Goal: Information Seeking & Learning: Learn about a topic

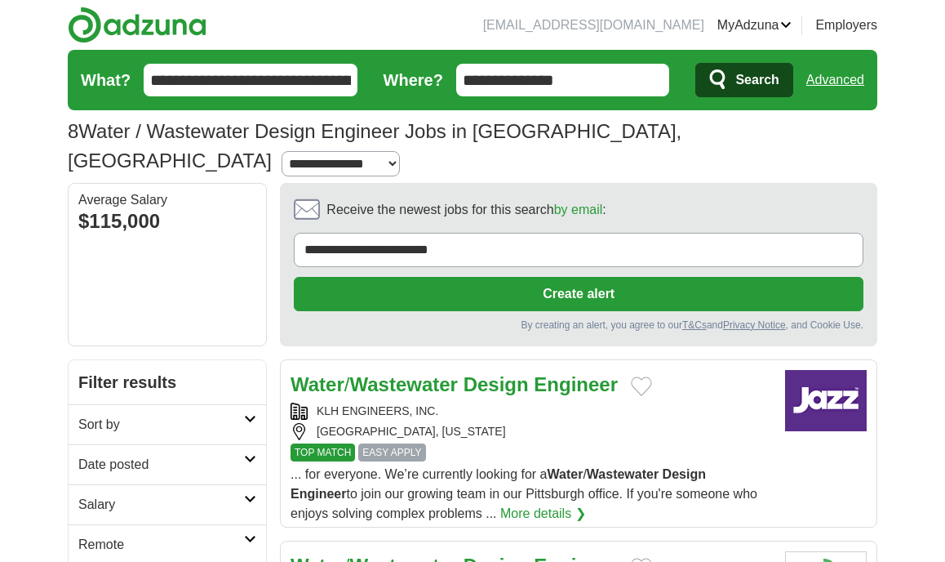
click at [399, 277] on button "Create alert" at bounding box center [579, 294] width 570 height 34
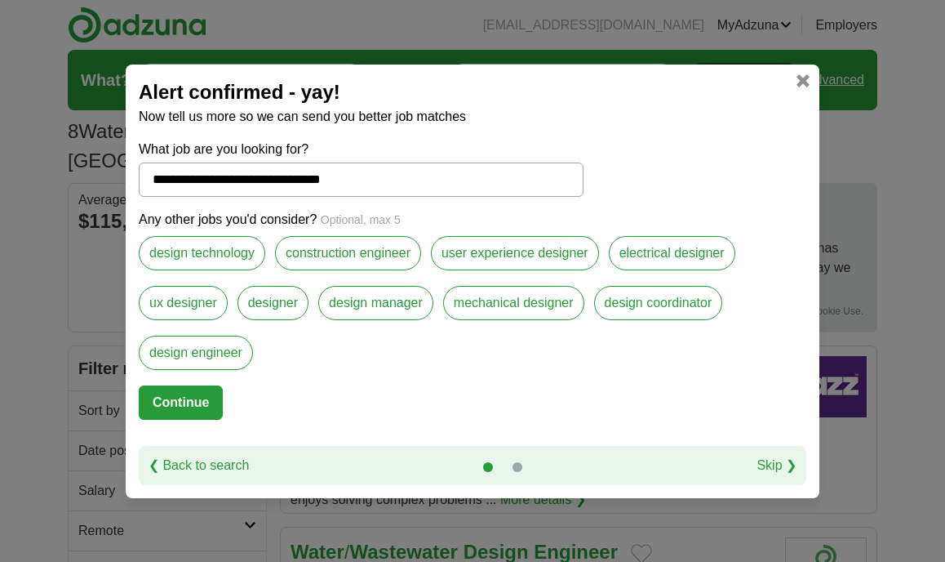
click at [801, 78] on link at bounding box center [803, 80] width 13 height 13
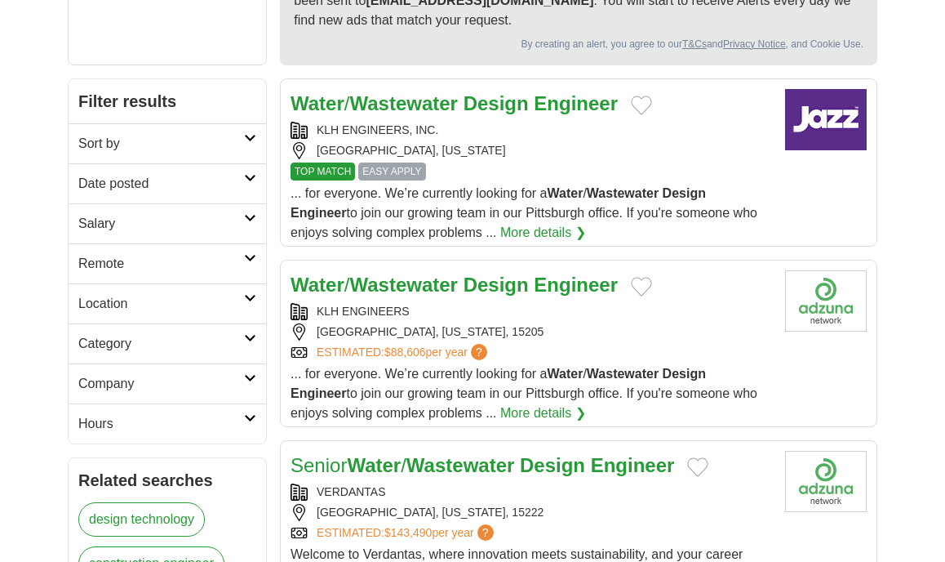
scroll to position [271, 0]
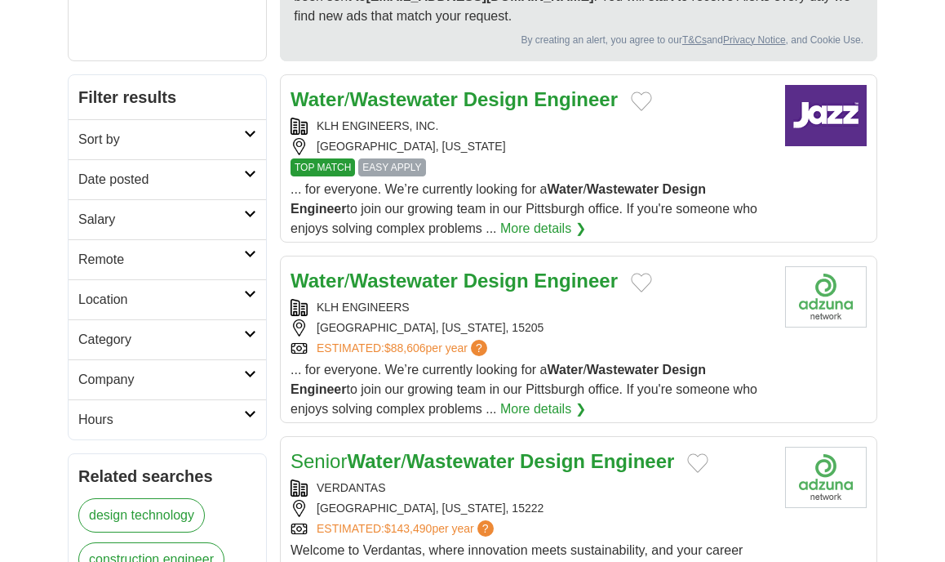
click at [556, 362] on strong "Water" at bounding box center [566, 369] width 36 height 14
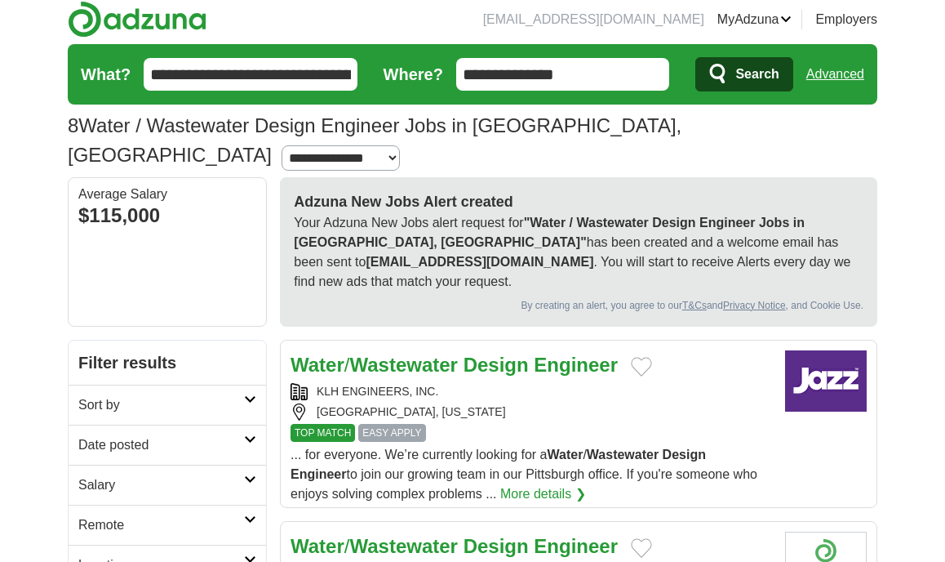
scroll to position [0, 0]
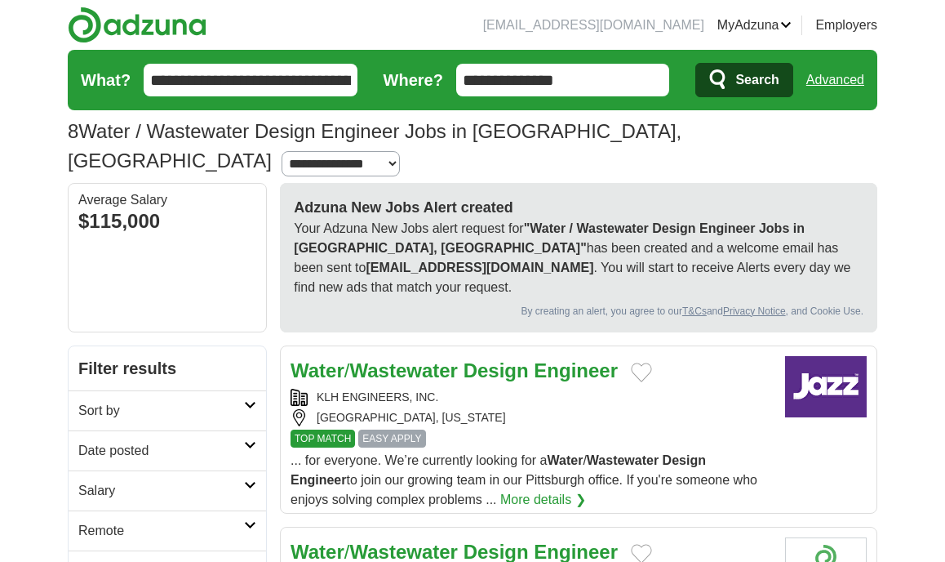
click at [574, 79] on input "**********" at bounding box center [563, 80] width 214 height 33
click at [761, 87] on span "Search" at bounding box center [756, 80] width 43 height 33
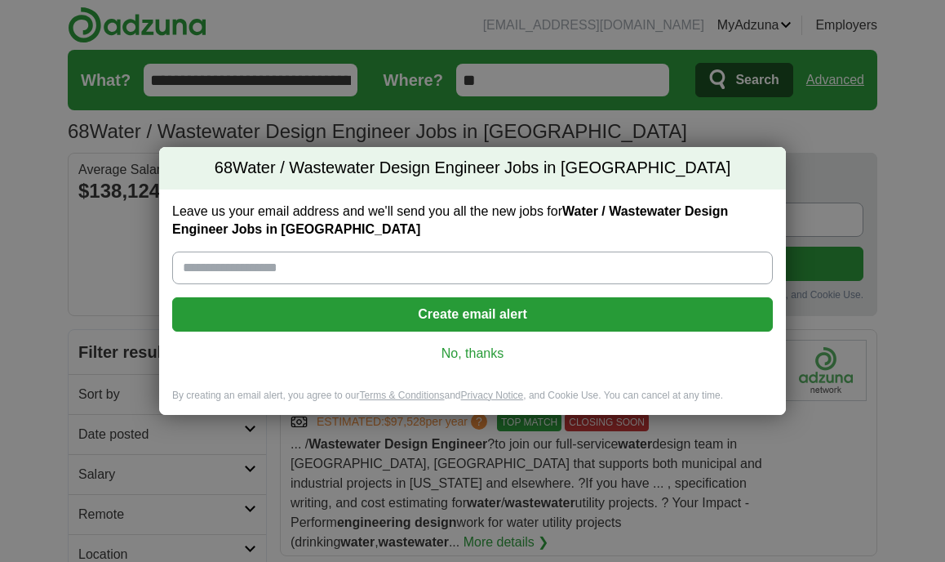
click at [472, 354] on link "No, thanks" at bounding box center [472, 353] width 575 height 18
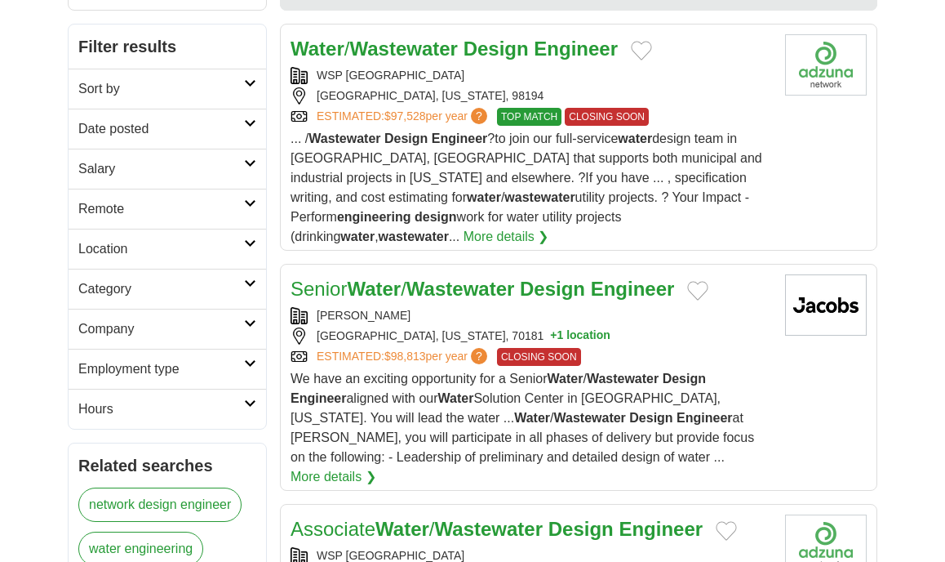
scroll to position [306, 0]
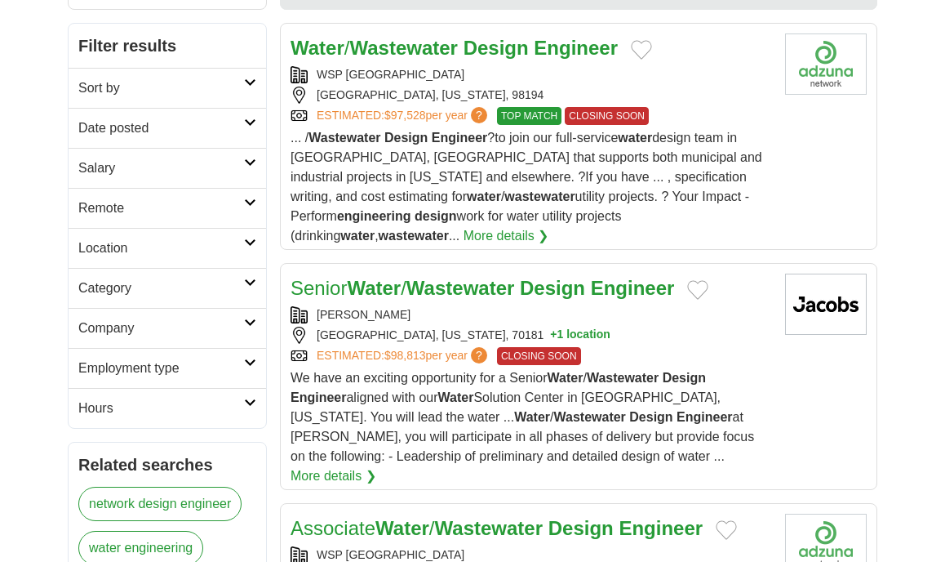
click at [243, 352] on link "Employment type" at bounding box center [168, 368] width 198 height 40
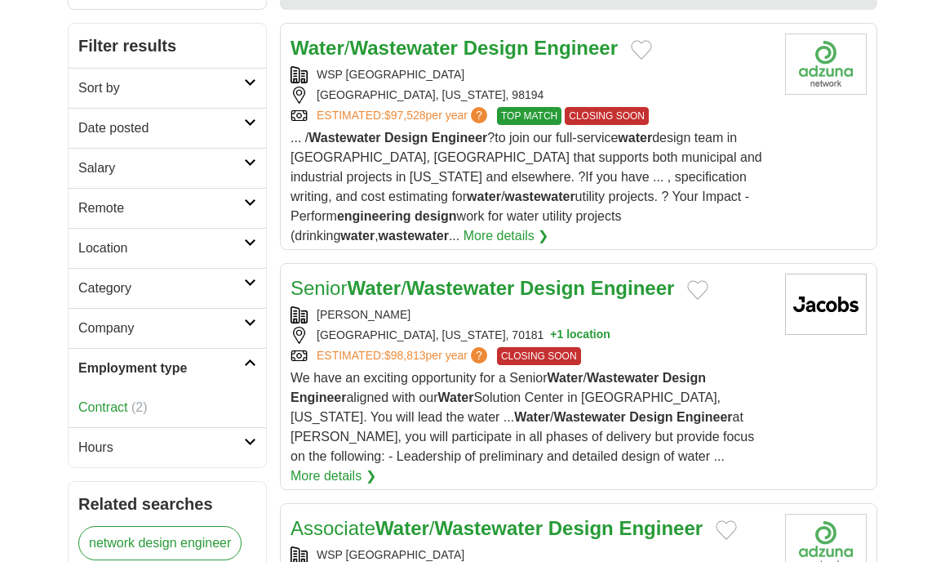
click at [245, 318] on icon at bounding box center [250, 322] width 12 height 8
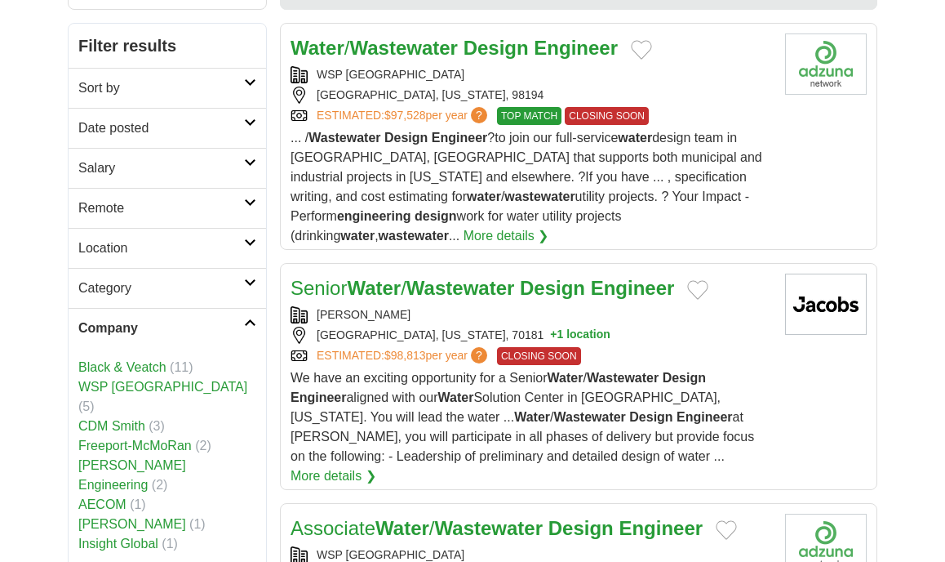
click at [248, 278] on icon at bounding box center [250, 282] width 12 height 8
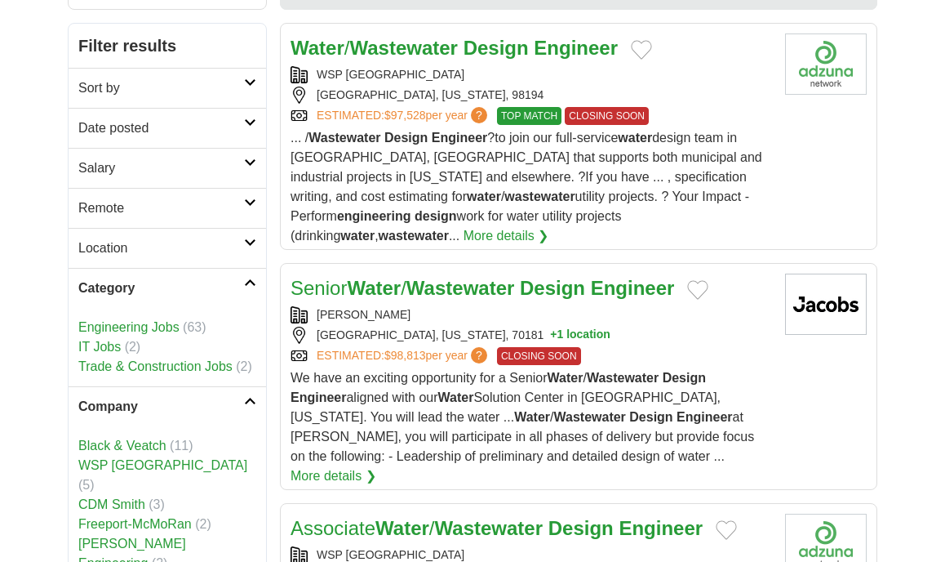
click at [244, 242] on icon at bounding box center [250, 242] width 12 height 8
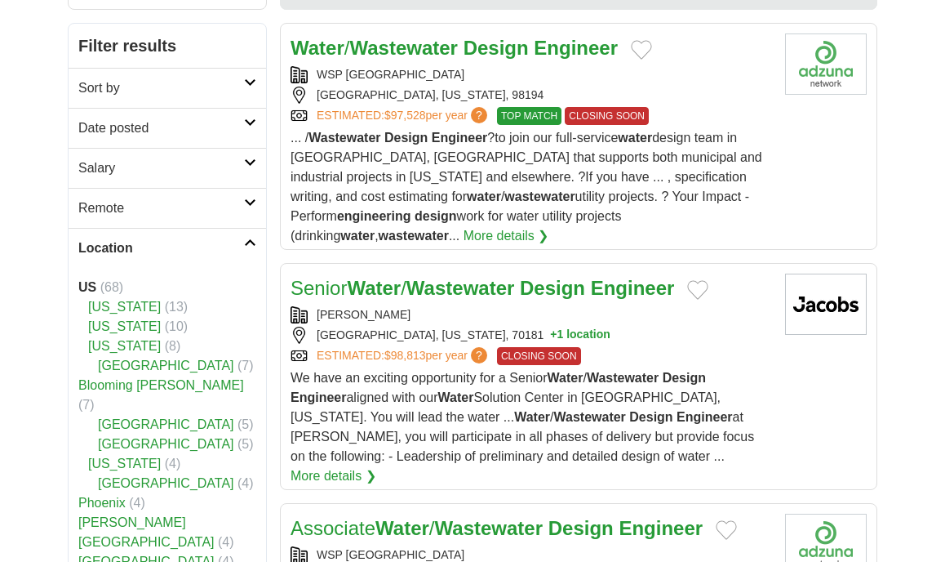
click at [246, 199] on icon at bounding box center [250, 202] width 12 height 8
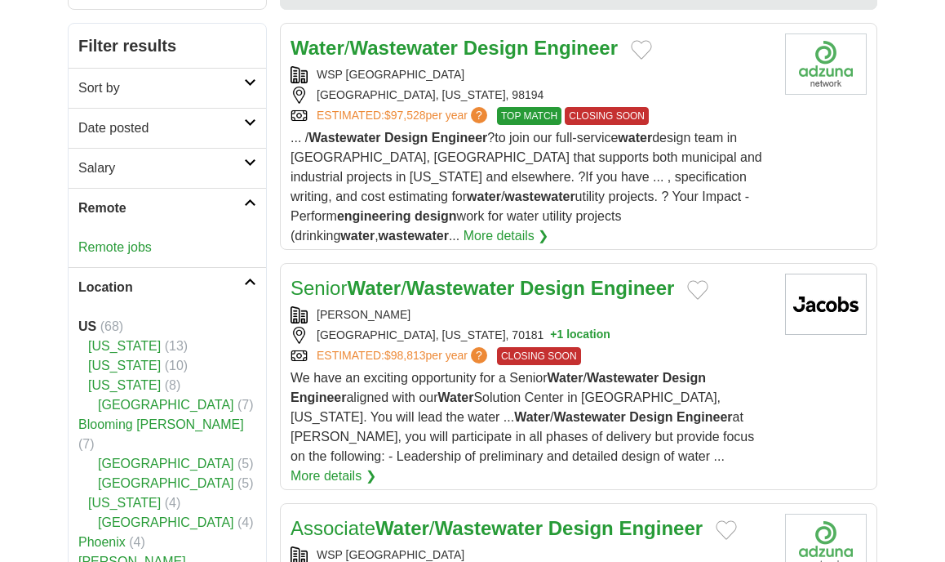
click at [251, 171] on link "Salary" at bounding box center [168, 168] width 198 height 40
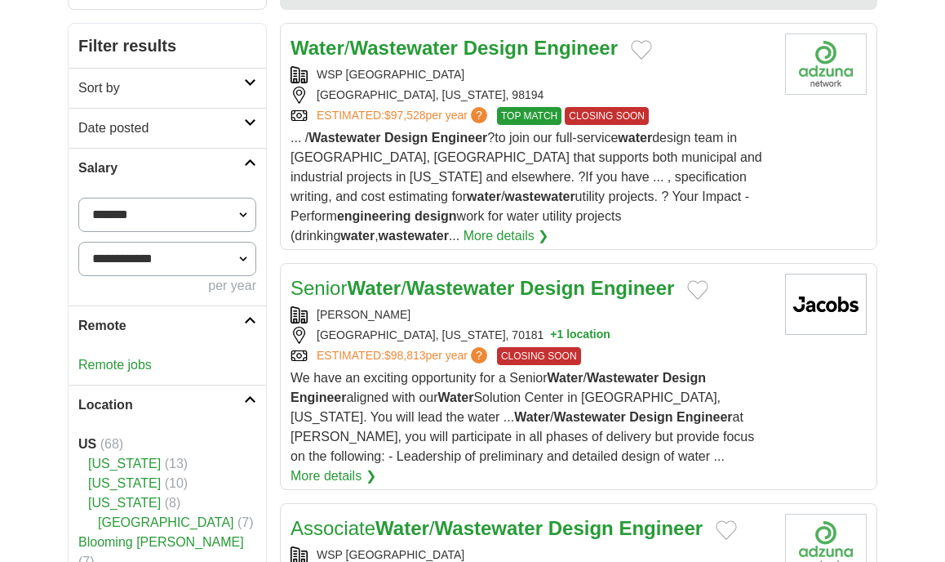
click at [251, 132] on link "Date posted" at bounding box center [168, 128] width 198 height 40
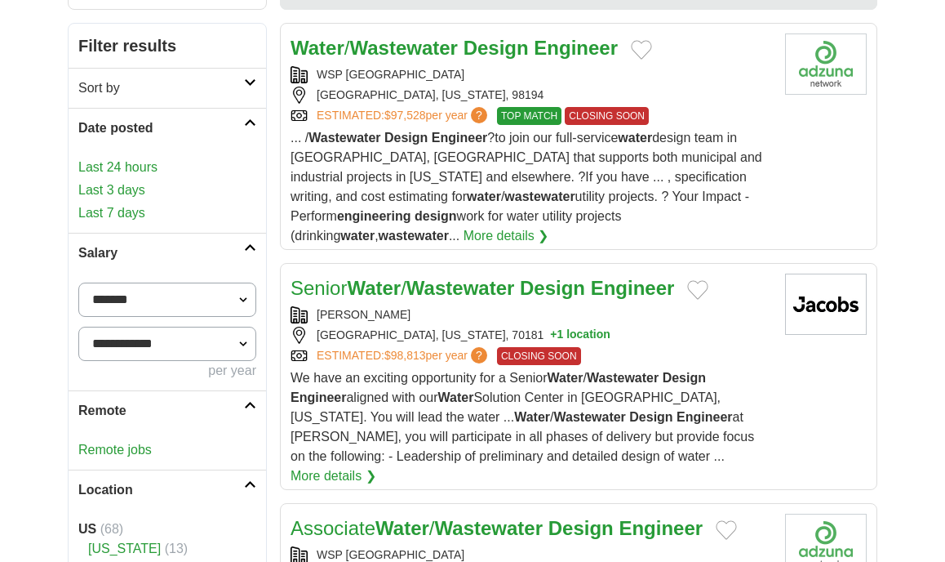
click at [248, 102] on link "Sort by" at bounding box center [168, 88] width 198 height 40
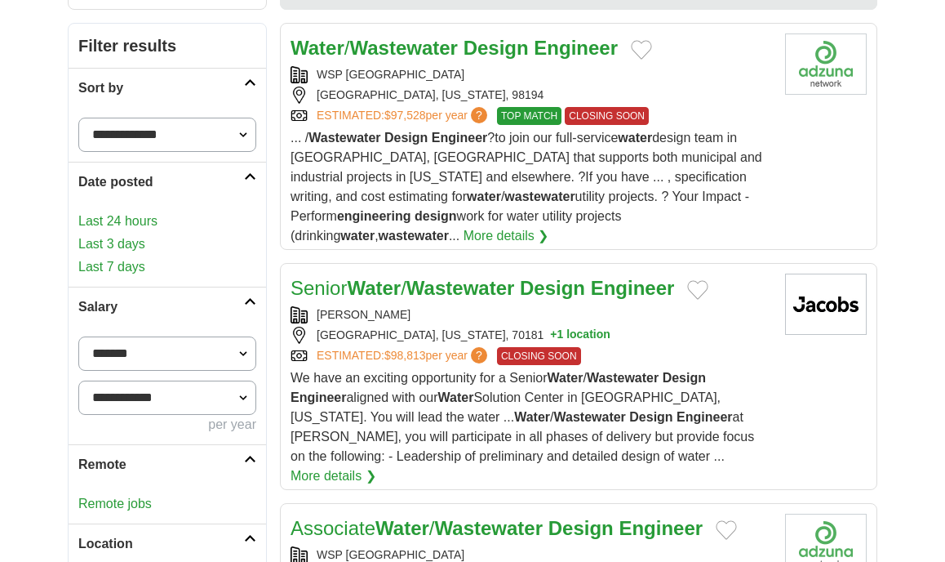
click at [149, 221] on link "Last 24 hours" at bounding box center [167, 221] width 178 height 20
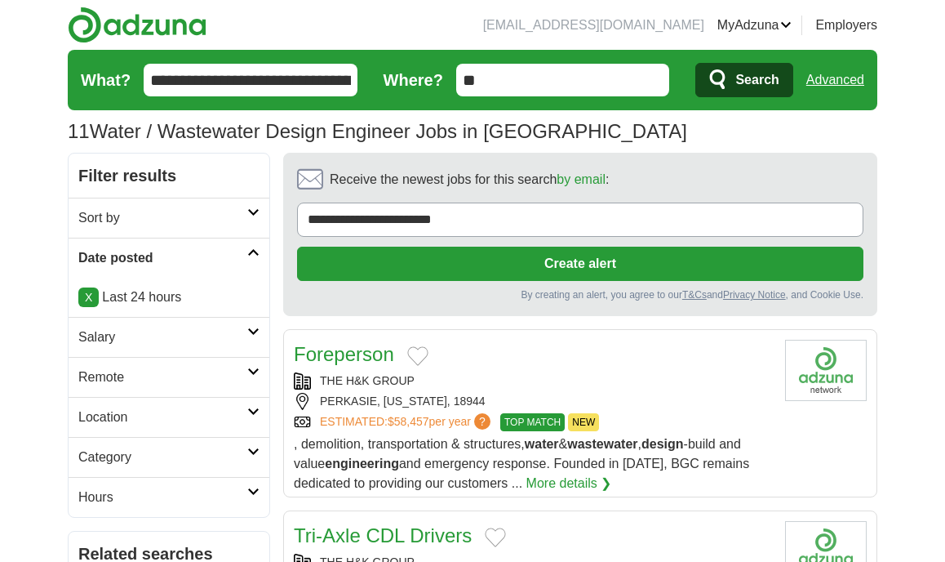
click at [422, 461] on span ", demolition, transportation & structures, water & wastewater , design -build a…" at bounding box center [521, 463] width 455 height 53
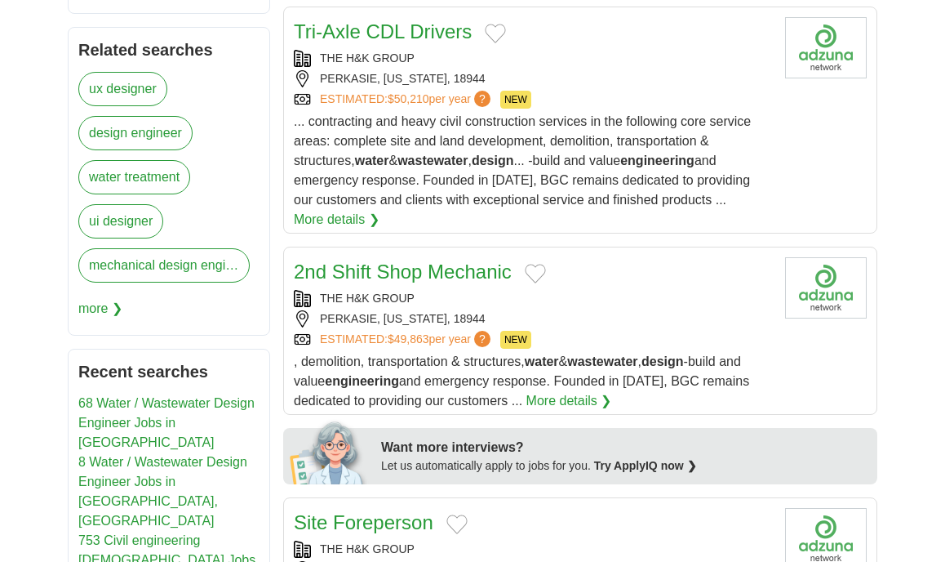
scroll to position [501, 0]
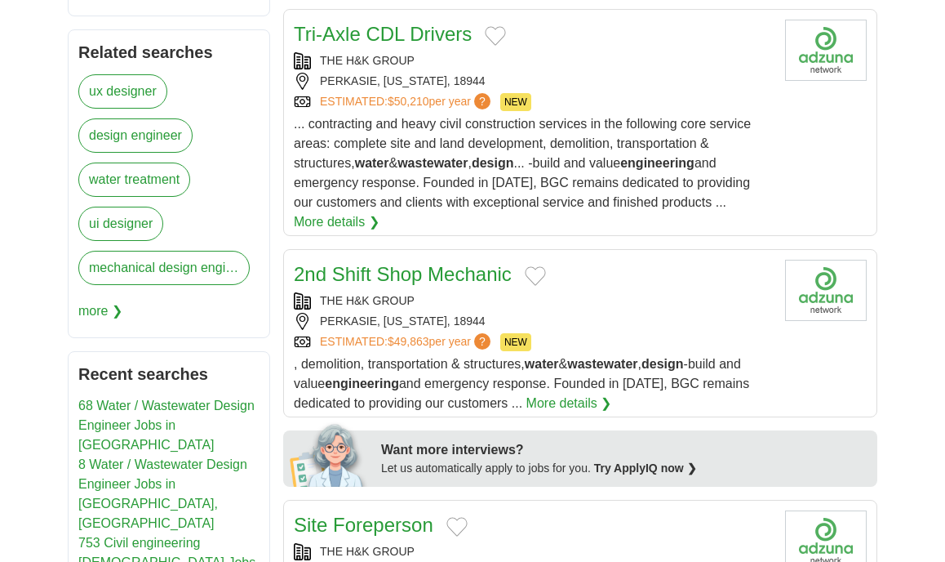
click at [158, 182] on link "water treatment" at bounding box center [134, 179] width 112 height 34
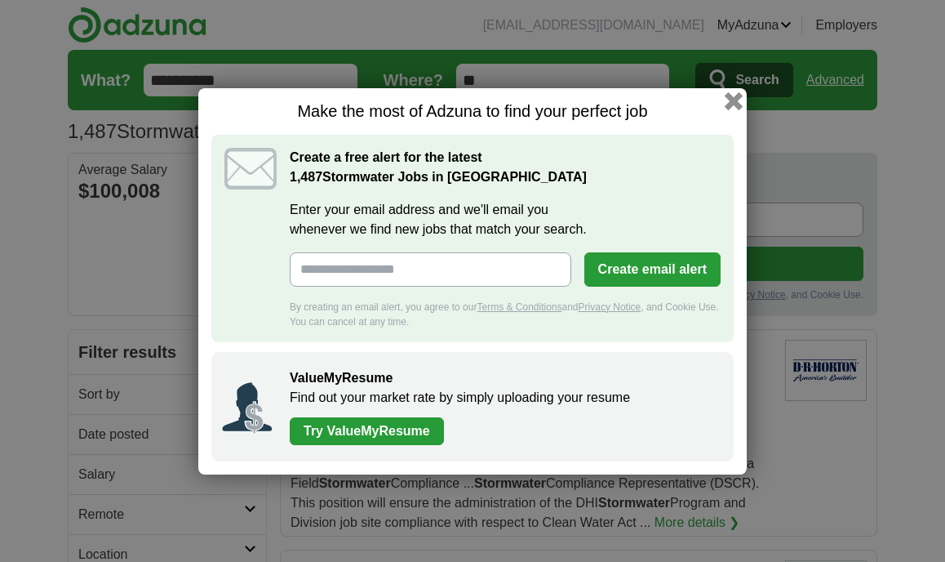
click at [739, 98] on button "button" at bounding box center [734, 100] width 18 height 18
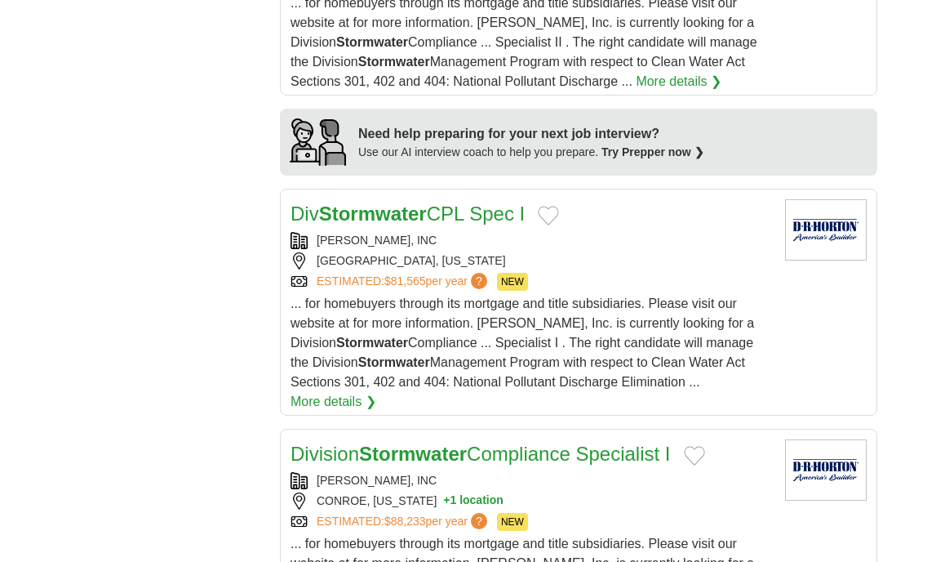
scroll to position [1751, 0]
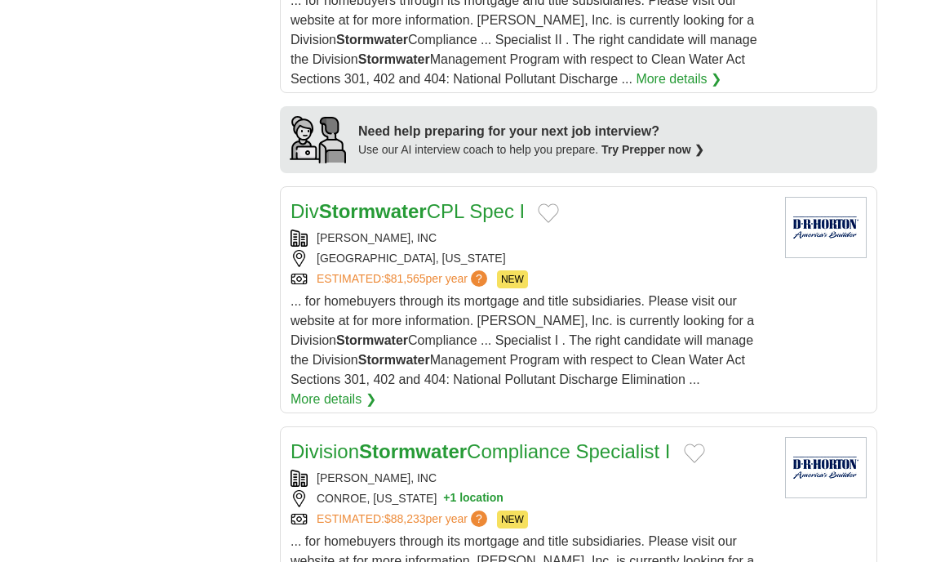
click at [445, 332] on span "... for homebuyers through its mortgage and title subsidiaries. Please visit ou…" at bounding box center [523, 340] width 464 height 92
